Goal: Find specific page/section: Find specific page/section

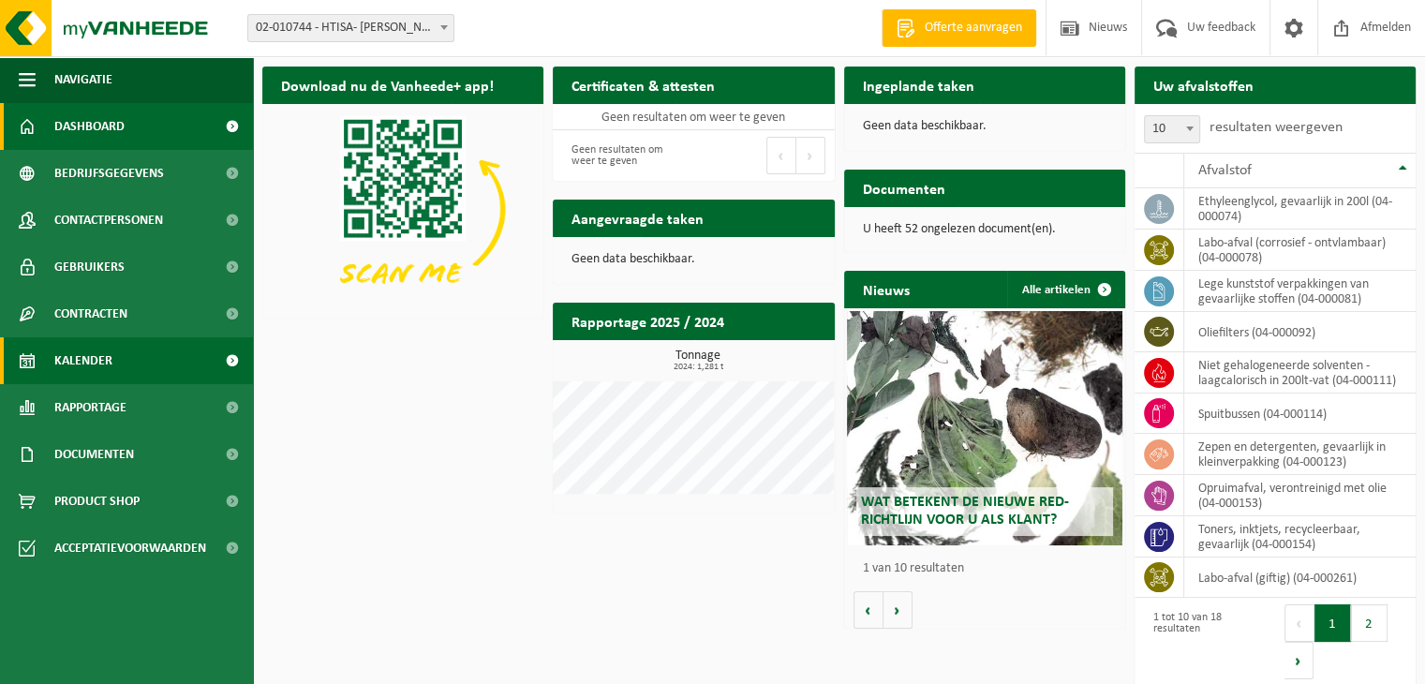
click at [103, 354] on span "Kalender" at bounding box center [83, 360] width 58 height 47
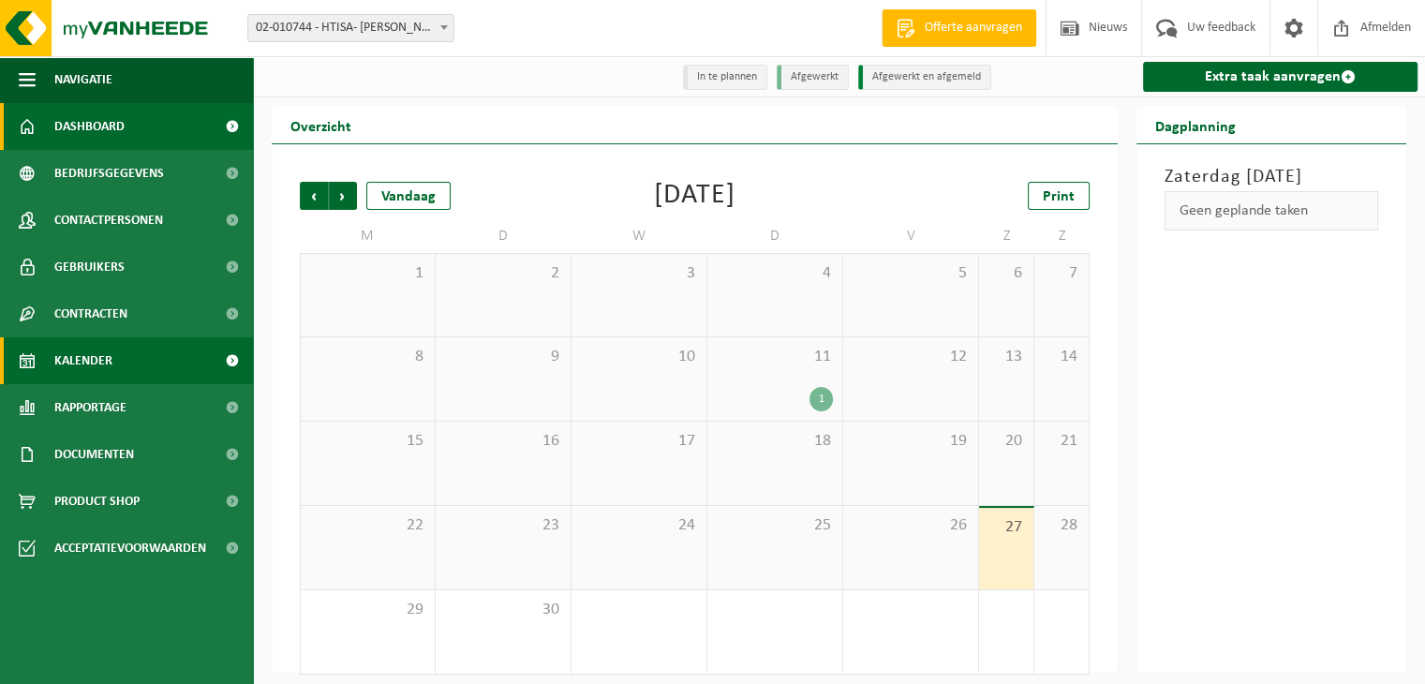
click at [112, 126] on span "Dashboard" at bounding box center [89, 126] width 70 height 47
